Goal: Task Accomplishment & Management: Manage account settings

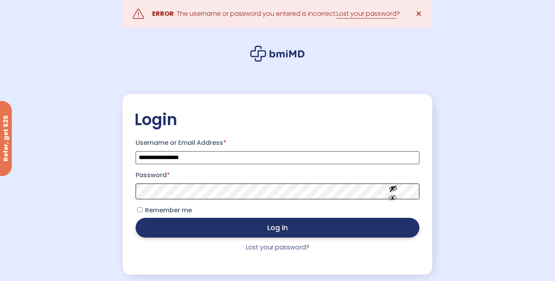
click at [192, 234] on button "Log in" at bounding box center [278, 228] width 284 height 20
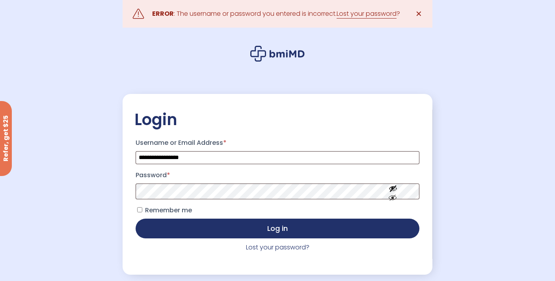
scroll to position [39, 0]
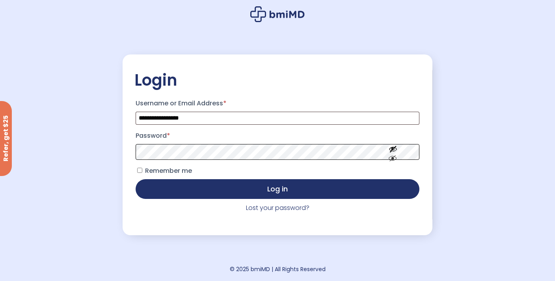
click at [136, 179] on button "Log in" at bounding box center [278, 189] width 284 height 20
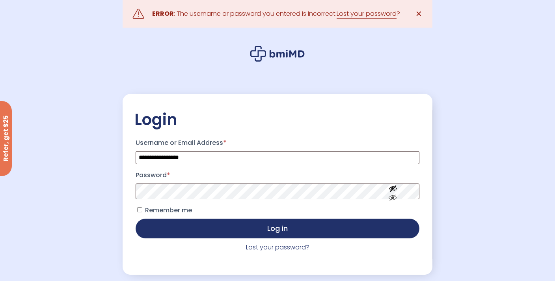
scroll to position [39, 0]
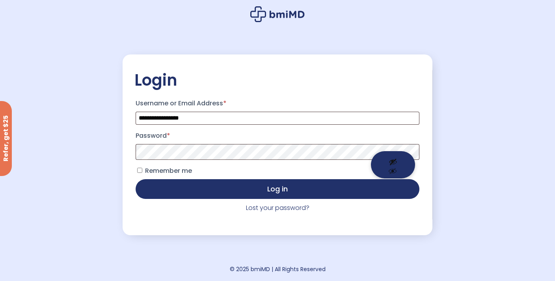
click at [393, 152] on button "Show password" at bounding box center [393, 164] width 44 height 27
click at [320, 144] on p "Password *" at bounding box center [278, 144] width 286 height 33
click at [136, 179] on button "Log in" at bounding box center [278, 189] width 284 height 20
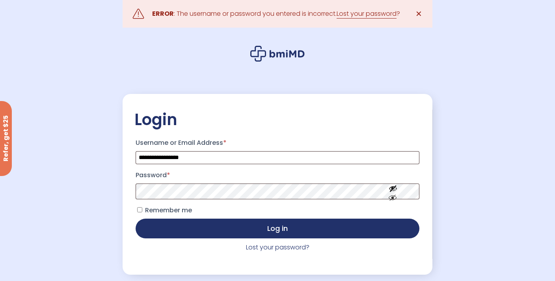
scroll to position [39, 0]
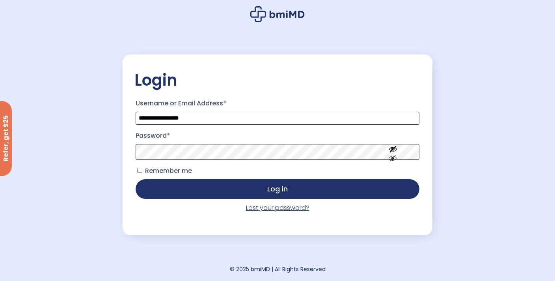
click at [269, 207] on link "Lost your password?" at bounding box center [278, 207] width 64 height 9
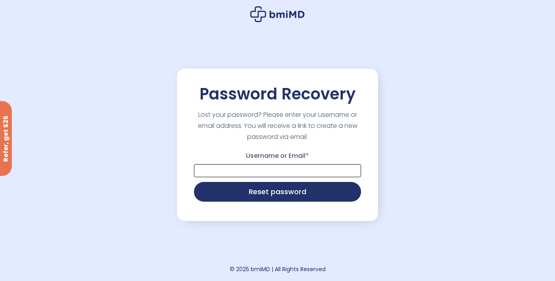
click at [261, 169] on input "Username or Email *" at bounding box center [277, 170] width 167 height 13
type input "**********"
click at [256, 193] on button "Reset password" at bounding box center [277, 191] width 167 height 20
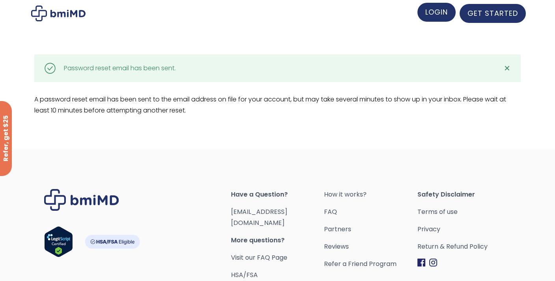
click at [431, 21] on link "LOGIN" at bounding box center [437, 12] width 38 height 19
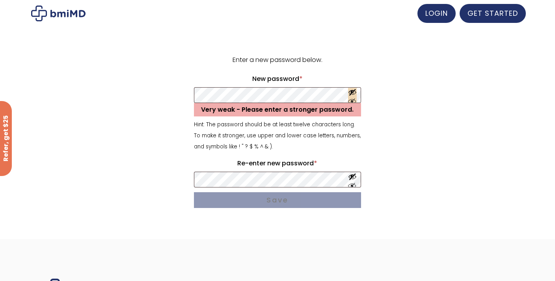
click at [355, 92] on button "Show password" at bounding box center [352, 95] width 9 height 15
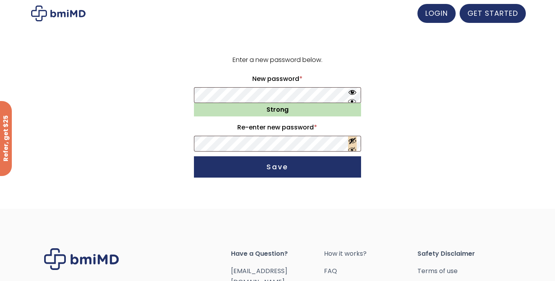
click at [350, 144] on button "Show password" at bounding box center [352, 143] width 9 height 15
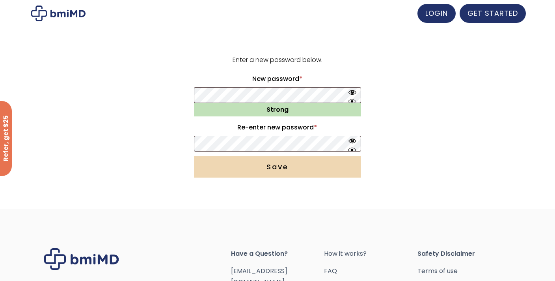
click at [292, 171] on button "Save" at bounding box center [277, 166] width 167 height 21
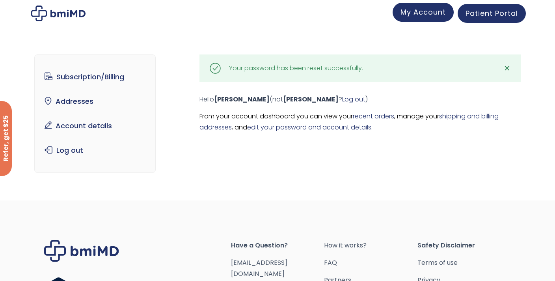
click at [423, 15] on span "My Account" at bounding box center [423, 12] width 45 height 10
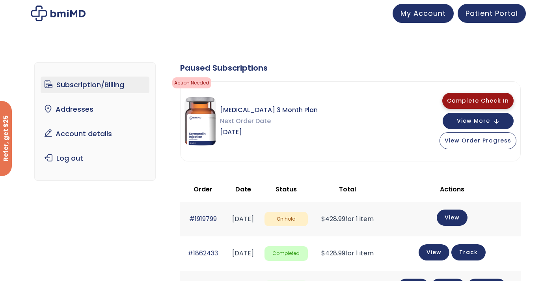
click at [475, 97] on span "Complete Check In" at bounding box center [478, 101] width 62 height 8
